Goal: Task Accomplishment & Management: Manage account settings

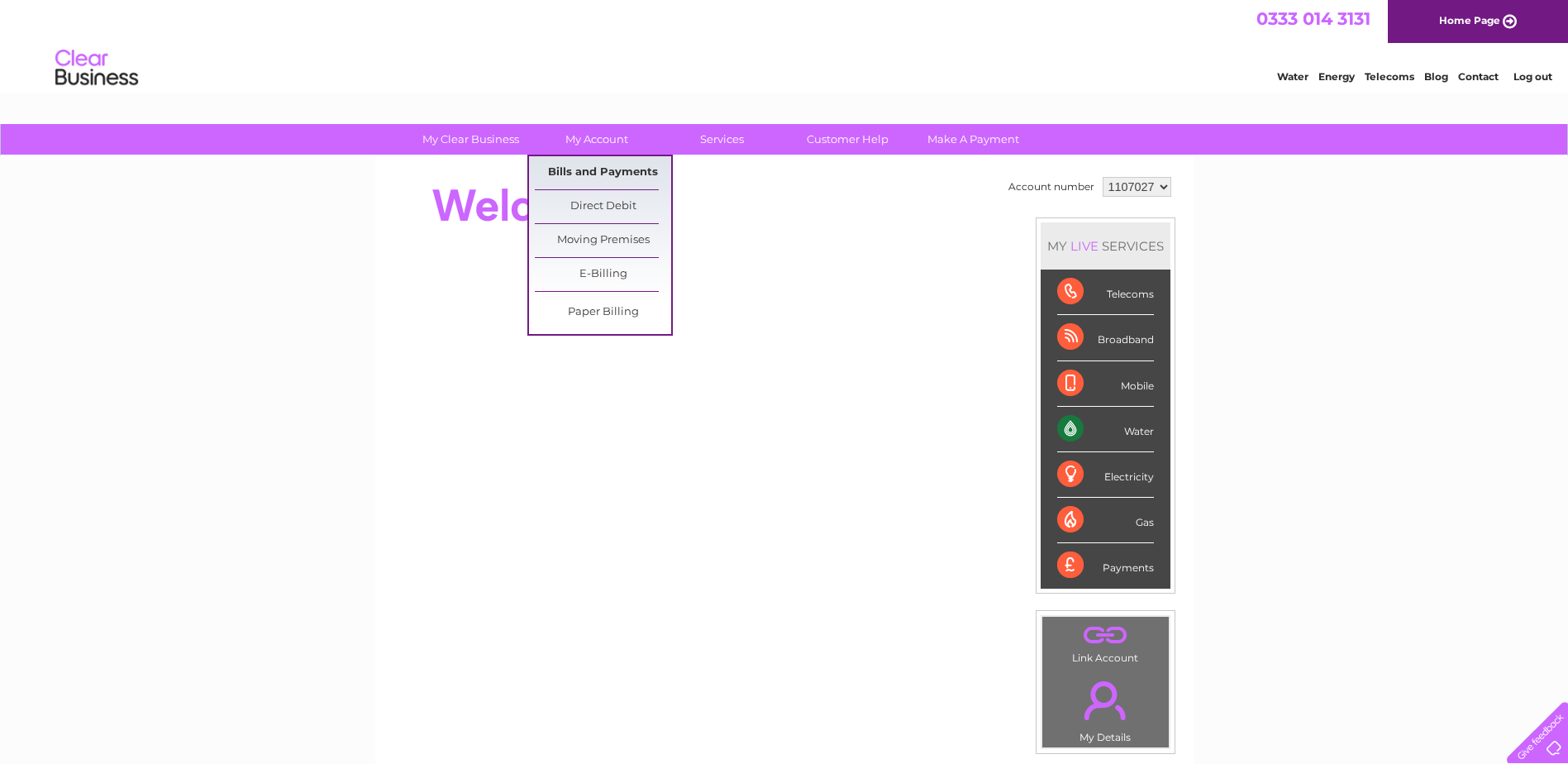
click at [601, 174] on link "Bills and Payments" at bounding box center [603, 173] width 136 height 33
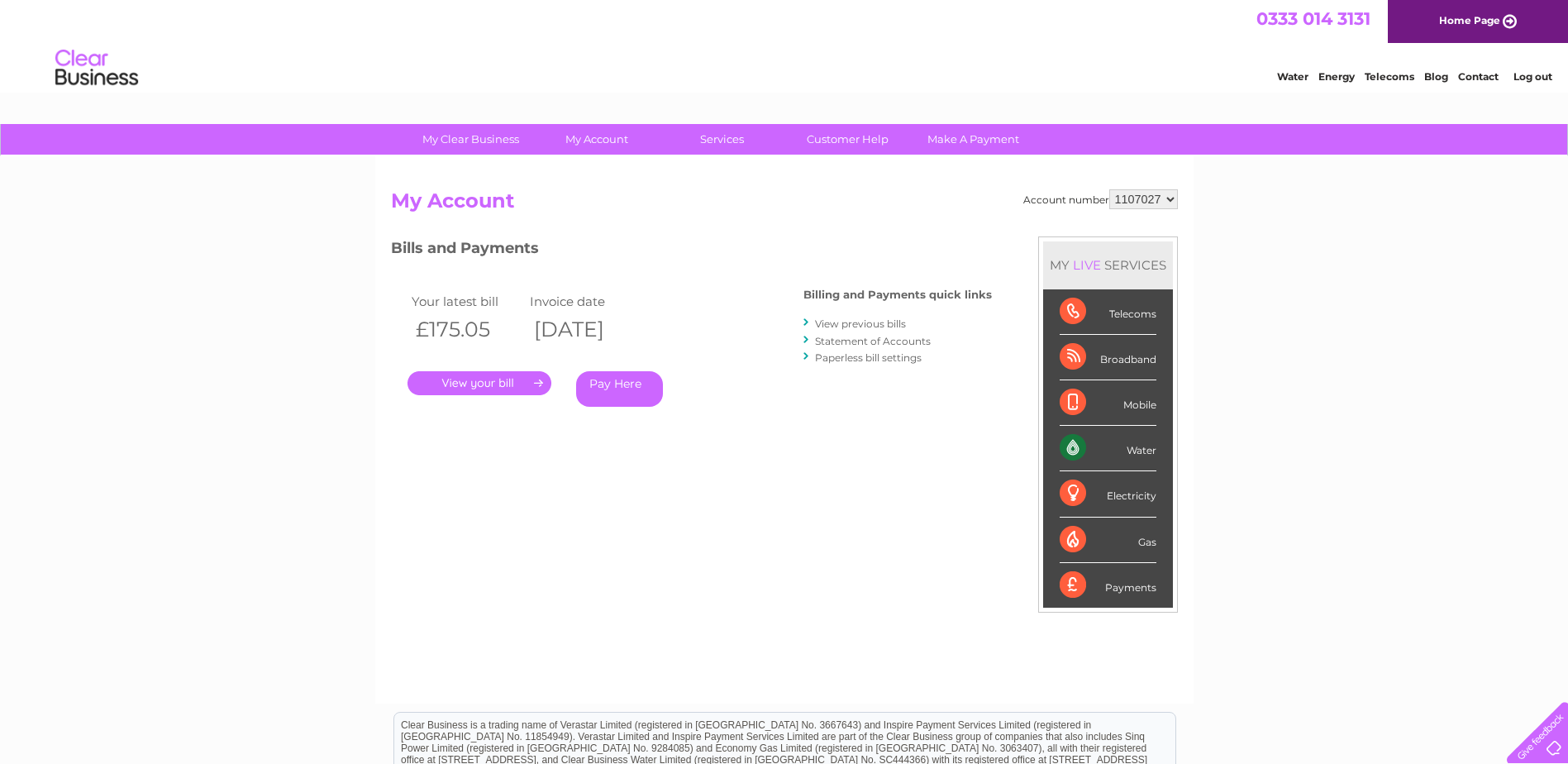
click at [515, 386] on link "." at bounding box center [480, 382] width 144 height 24
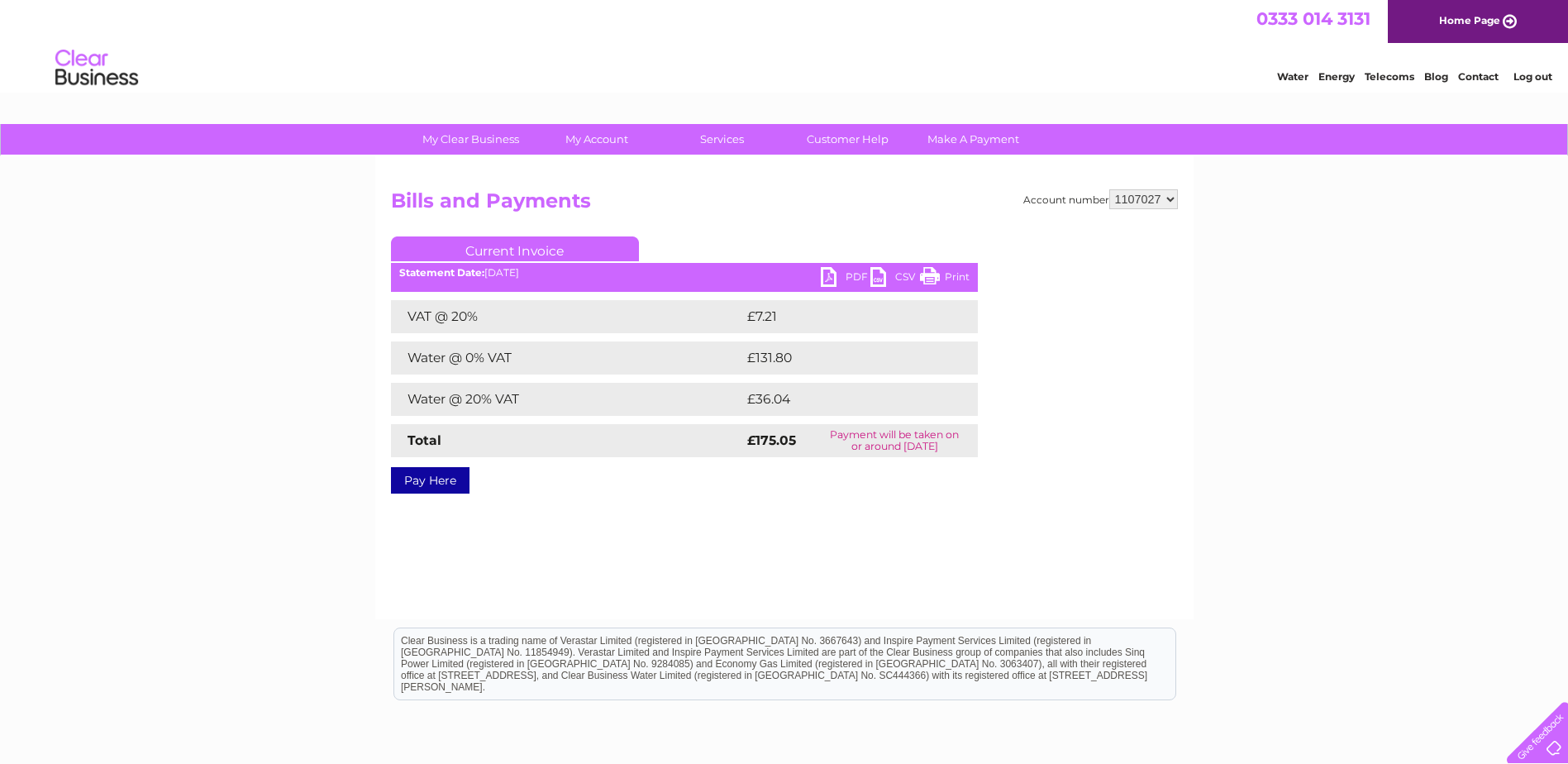
click at [952, 281] on link "Print" at bounding box center [944, 278] width 50 height 24
